Goal: Task Accomplishment & Management: Manage account settings

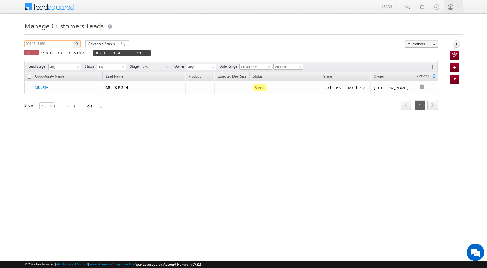
drag, startPoint x: 54, startPoint y: 42, endPoint x: 10, endPoint y: 40, distance: 44.7
click at [10, 40] on body "Menu [PERSON_NAME] [PERSON_NAME] a2@ks erve." at bounding box center [243, 82] width 487 height 164
paste input "697602"
type input "697602"
click at [75, 43] on button "button" at bounding box center [77, 43] width 8 height 7
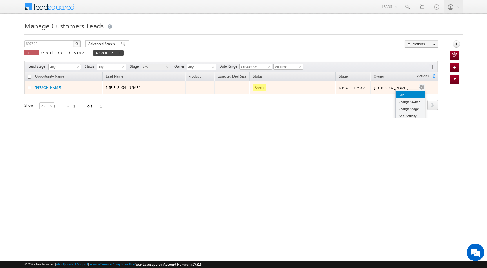
click at [411, 96] on link "Edit" at bounding box center [410, 94] width 29 height 7
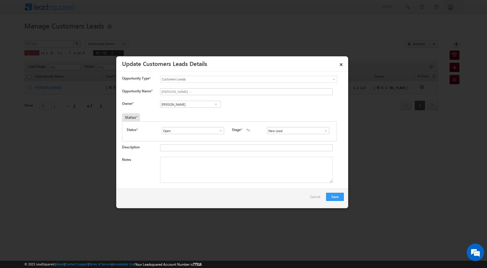
click at [325, 131] on span at bounding box center [326, 130] width 6 height 5
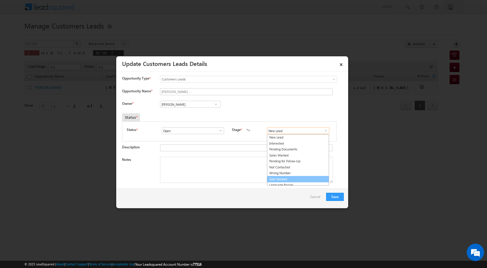
click at [288, 178] on link "Sale Marked" at bounding box center [298, 179] width 62 height 7
type input "Sale Marked"
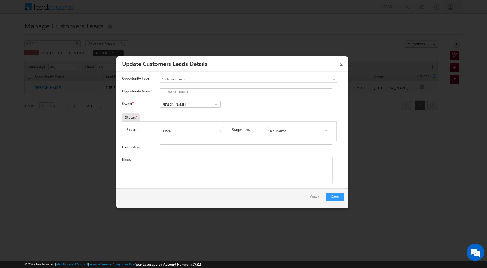
click at [215, 104] on span at bounding box center [216, 104] width 6 height 5
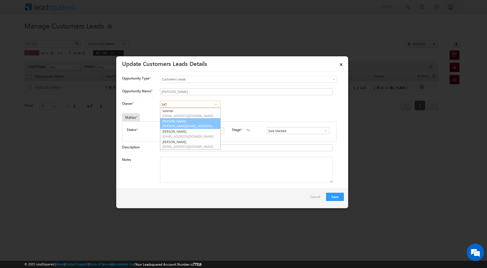
click at [210, 127] on span "[PERSON_NAME][EMAIL_ADDRESS][DOMAIN_NAME]" at bounding box center [188, 126] width 52 height 4
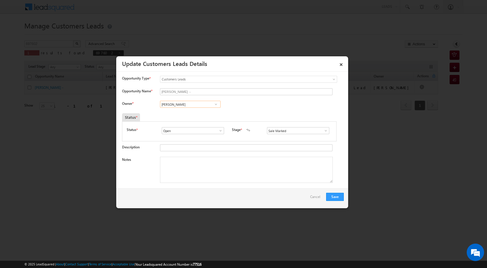
drag, startPoint x: 190, startPoint y: 105, endPoint x: 157, endPoint y: 99, distance: 33.6
type input "[PERSON_NAME]"
click at [239, 165] on textarea "Notes" at bounding box center [246, 170] width 173 height 26
click at [205, 165] on textarea "Notes" at bounding box center [246, 170] width 173 height 26
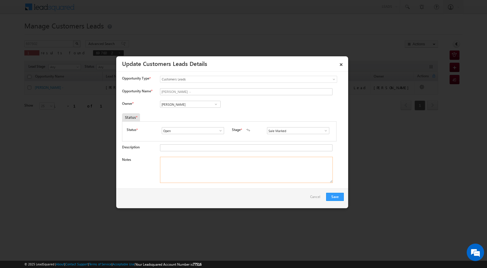
paste textarea "LAP LOAN PROPERTY VAILUE 70 LAC LOAN AMOUNT 15 LAC BUSINESS [PERSON_NAME] FARM …"
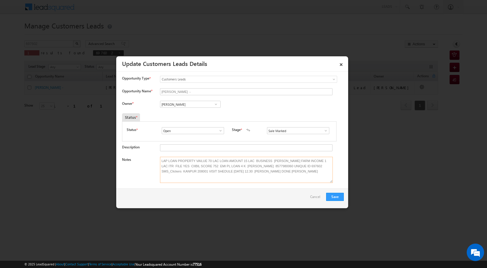
drag, startPoint x: 255, startPoint y: 170, endPoint x: 277, endPoint y: 173, distance: 22.2
click at [277, 173] on textarea "LAP LOAN PROPERTY VAILUE 70 LAC LOAN AMOUNT 15 LAC BUSINESS [PERSON_NAME] FARM …" at bounding box center [246, 170] width 173 height 26
paste textarea "[PERSON_NAME]"
type textarea "LAP LOAN PROPERTY VAILUE 70 LAC LOAN AMOUNT 15 LAC BUSINESS [PERSON_NAME] FARM …"
click at [221, 129] on span at bounding box center [221, 130] width 6 height 5
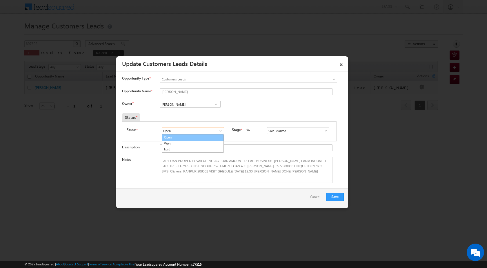
click at [207, 136] on link "Open" at bounding box center [193, 137] width 62 height 7
click at [337, 196] on button "Save" at bounding box center [335, 197] width 18 height 8
